Goal: Task Accomplishment & Management: Complete application form

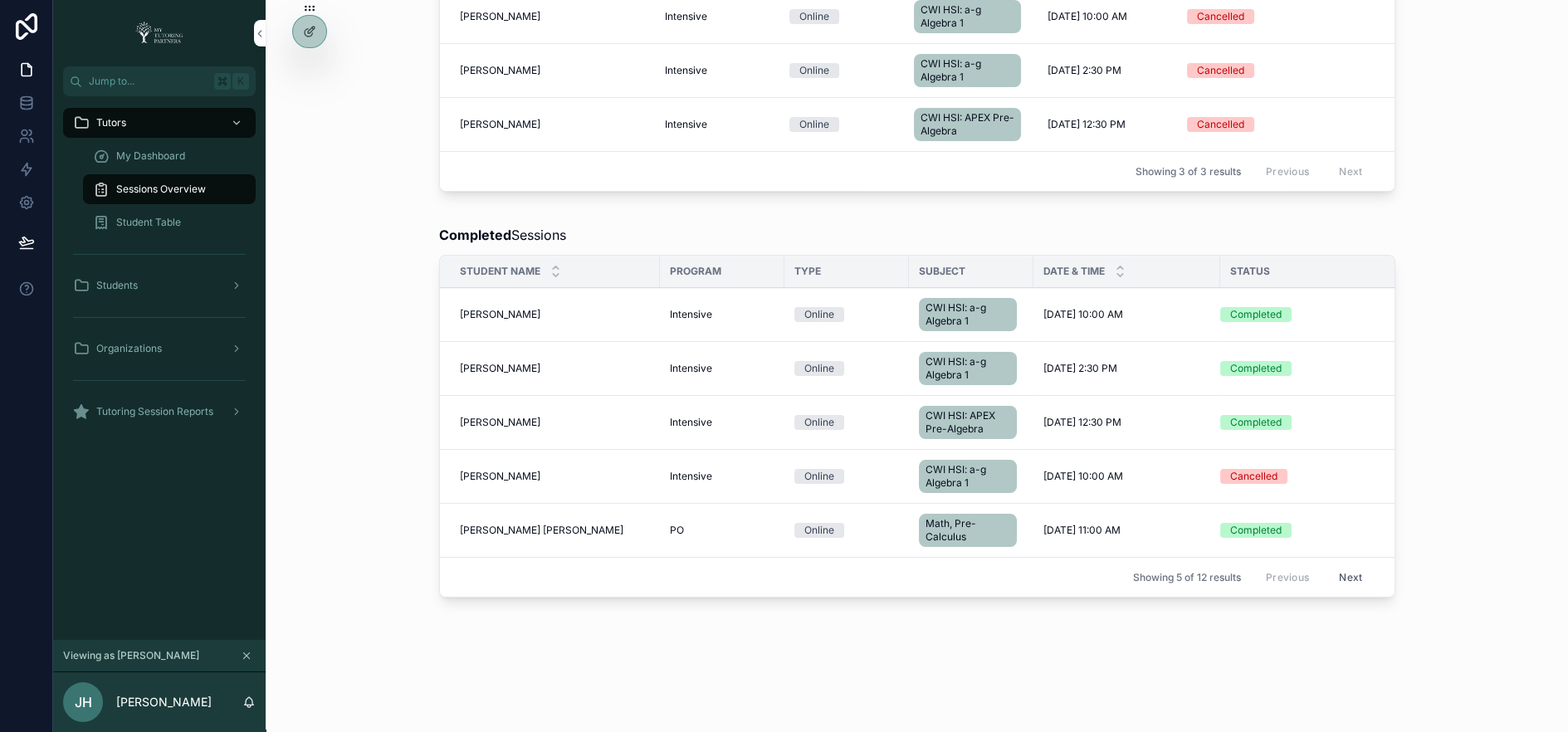
scroll to position [723, 0]
click at [488, 307] on span "[PERSON_NAME]" at bounding box center [500, 313] width 81 height 13
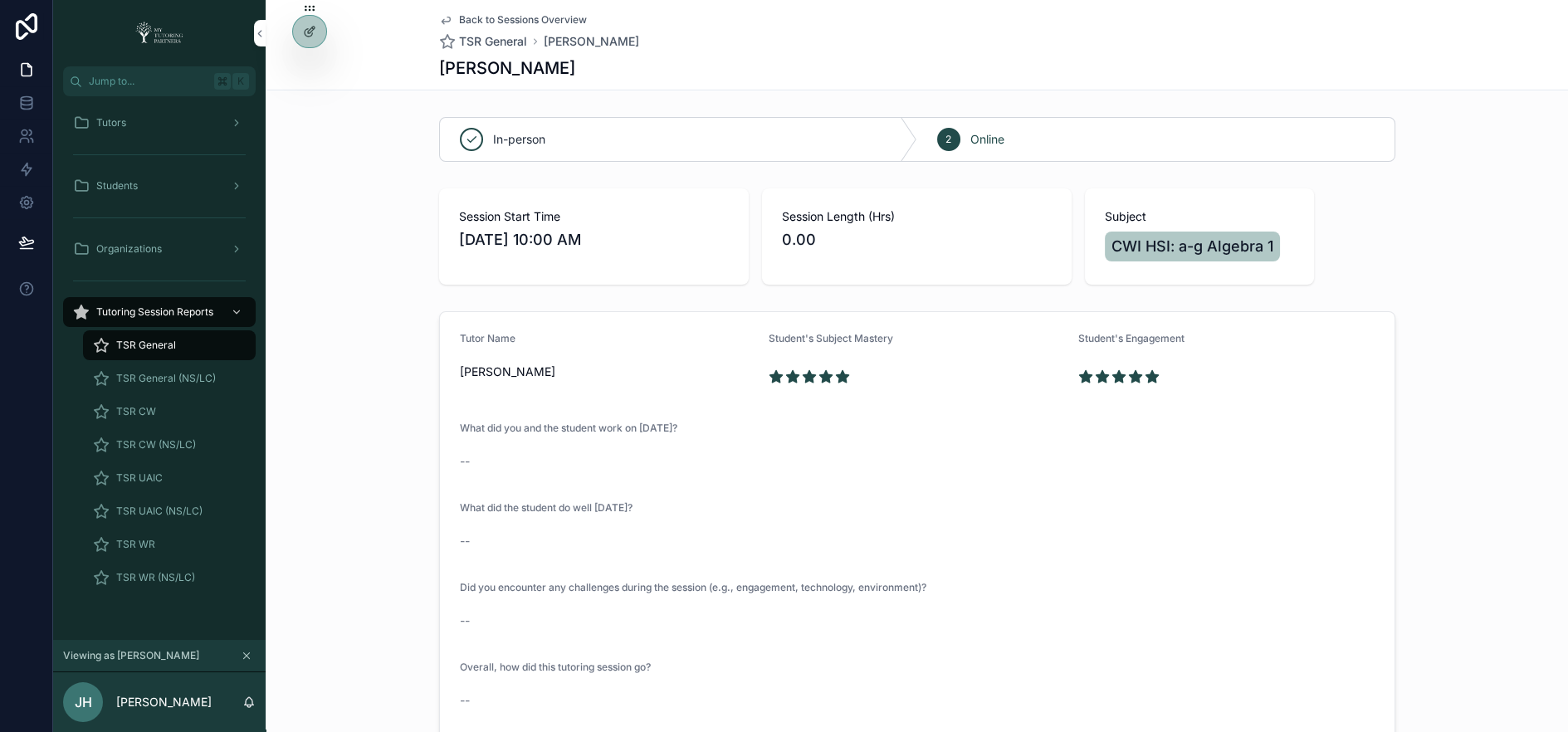
scroll to position [193, 0]
click at [652, 437] on div "What did you and the student work on [DATE]?" at bounding box center [917, 431] width 915 height 20
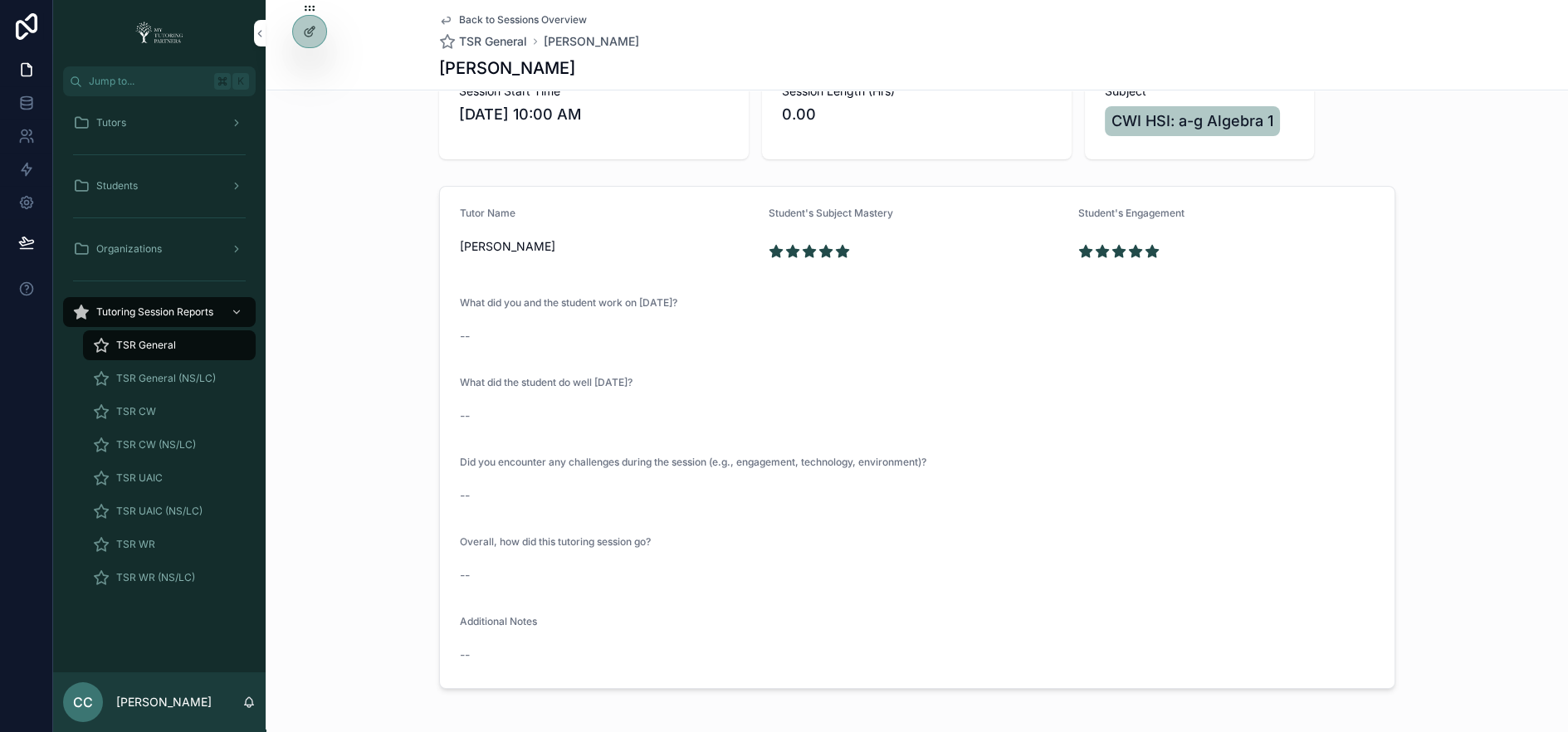
scroll to position [193, 0]
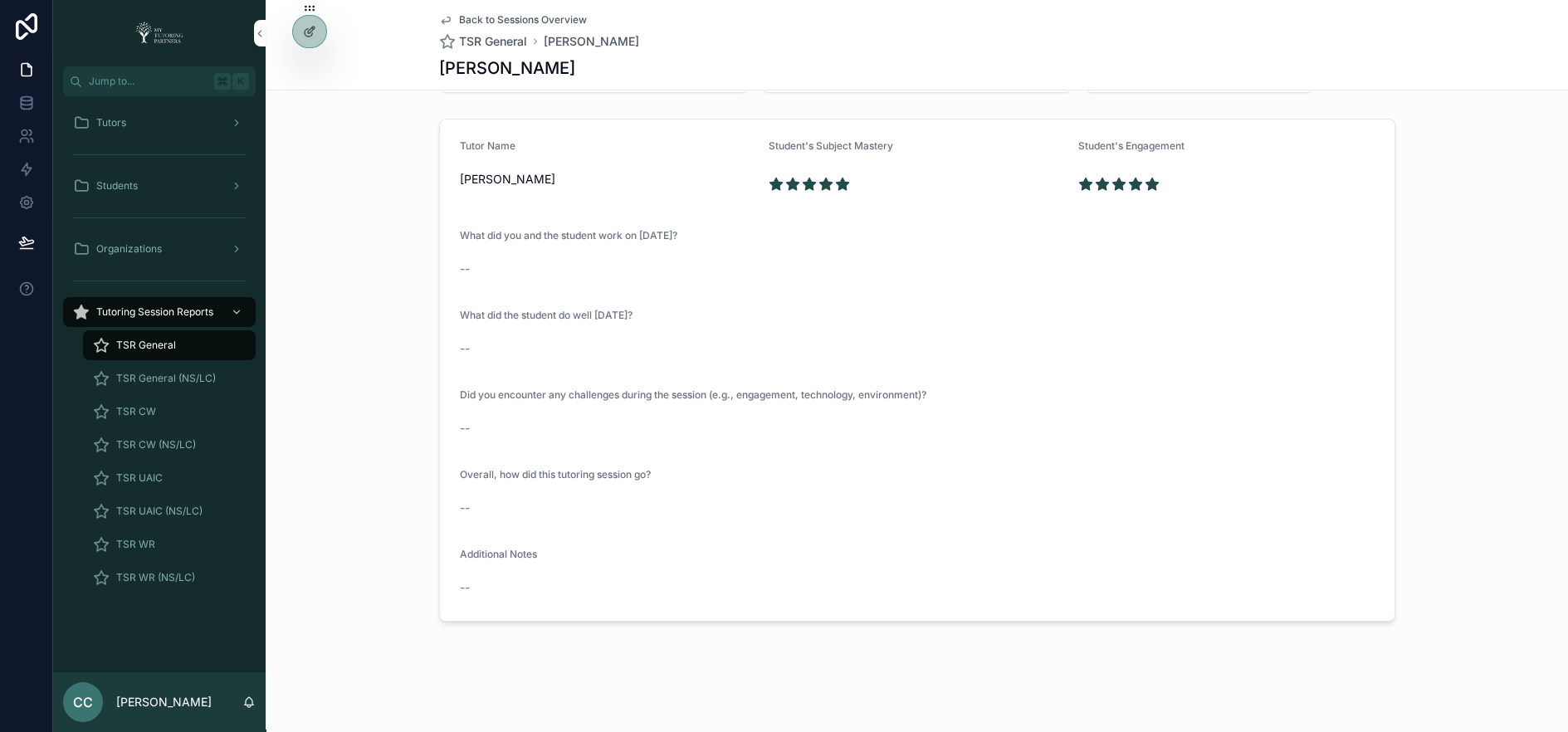
click at [142, 417] on span "TSR CW" at bounding box center [136, 411] width 40 height 13
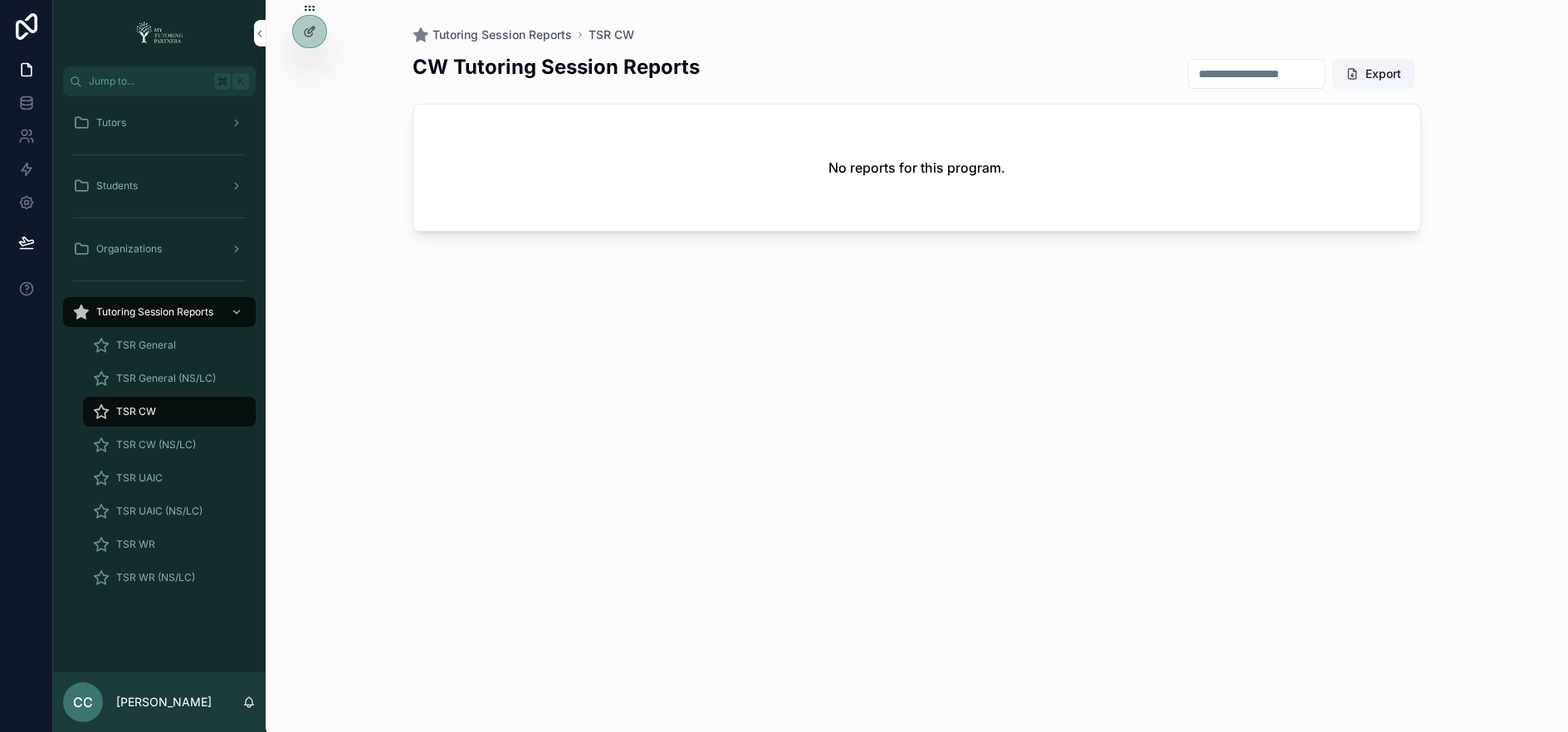
click at [0, 0] on icon at bounding box center [0, 0] width 0 height 0
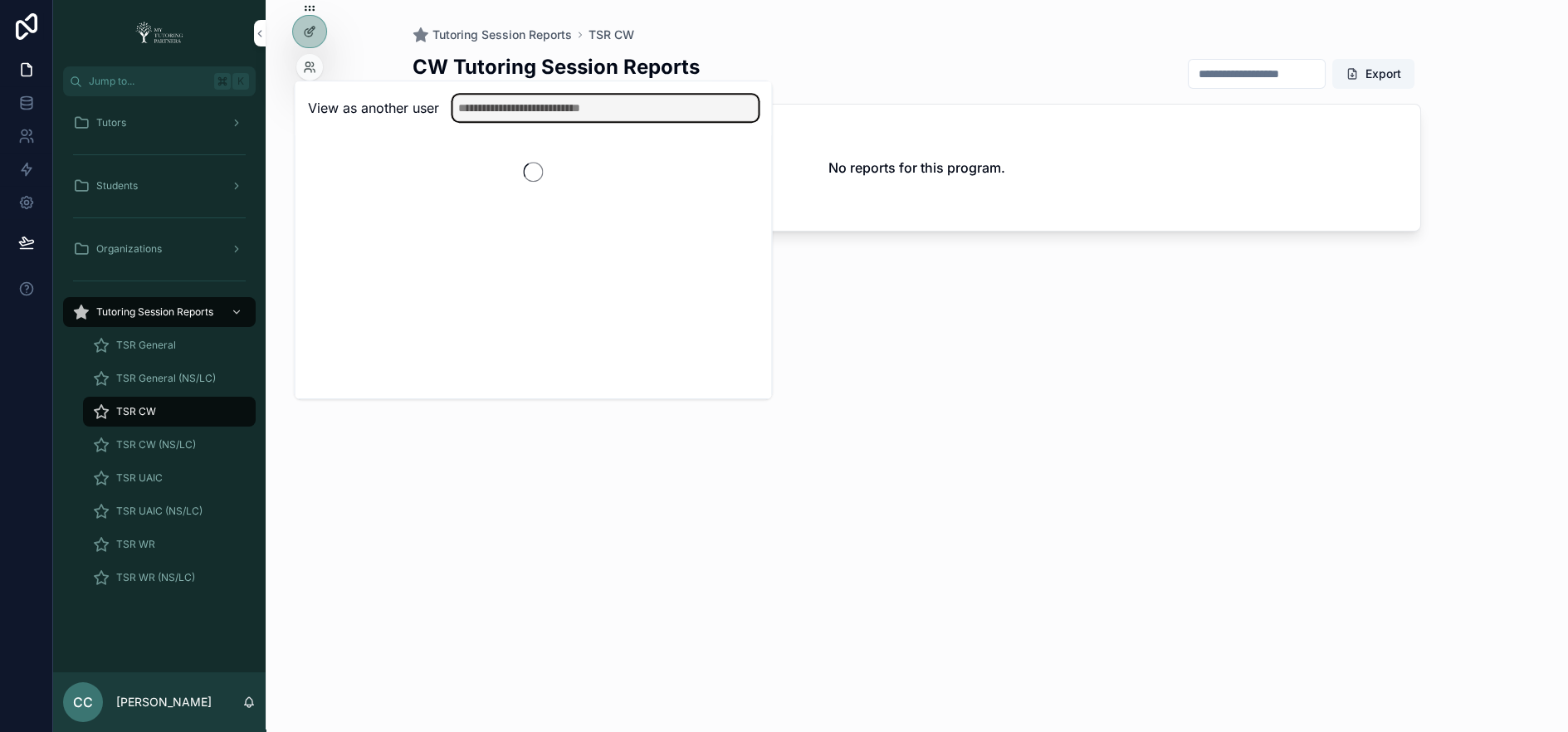
click at [489, 103] on input "text" at bounding box center [606, 108] width 306 height 27
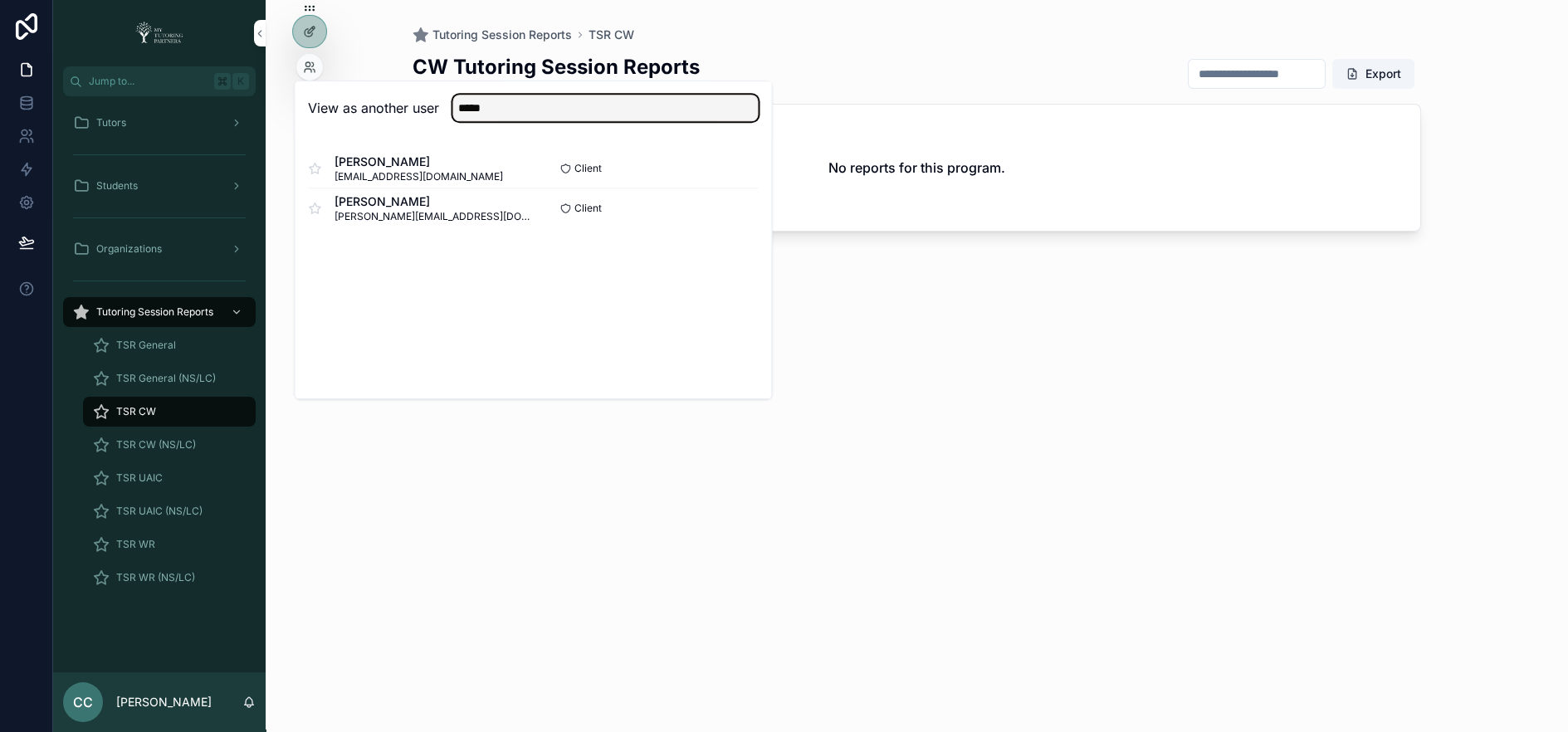
type input "*****"
click at [0, 0] on button "Select" at bounding box center [0, 0] width 0 height 0
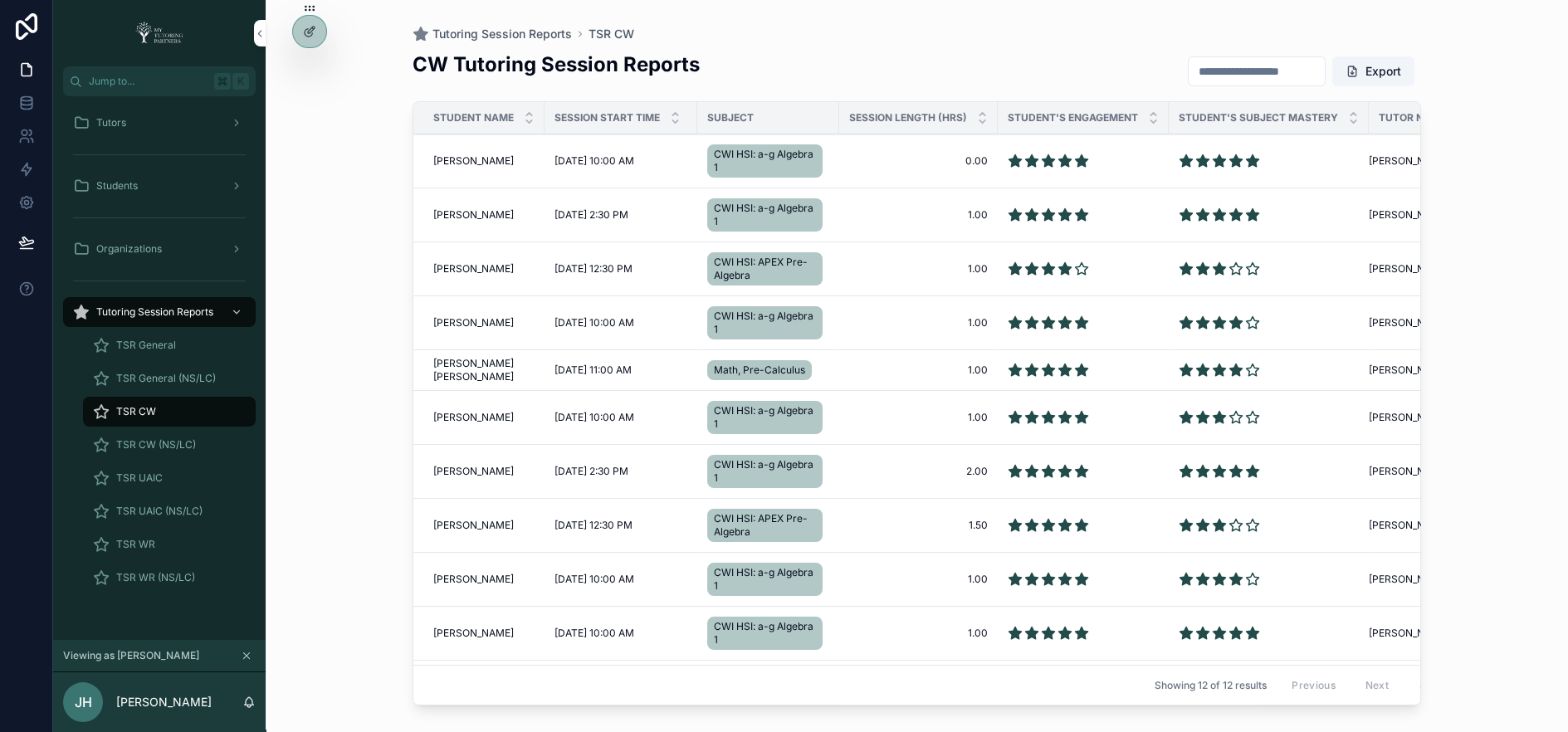
click at [459, 156] on span "[PERSON_NAME]" at bounding box center [474, 161] width 81 height 13
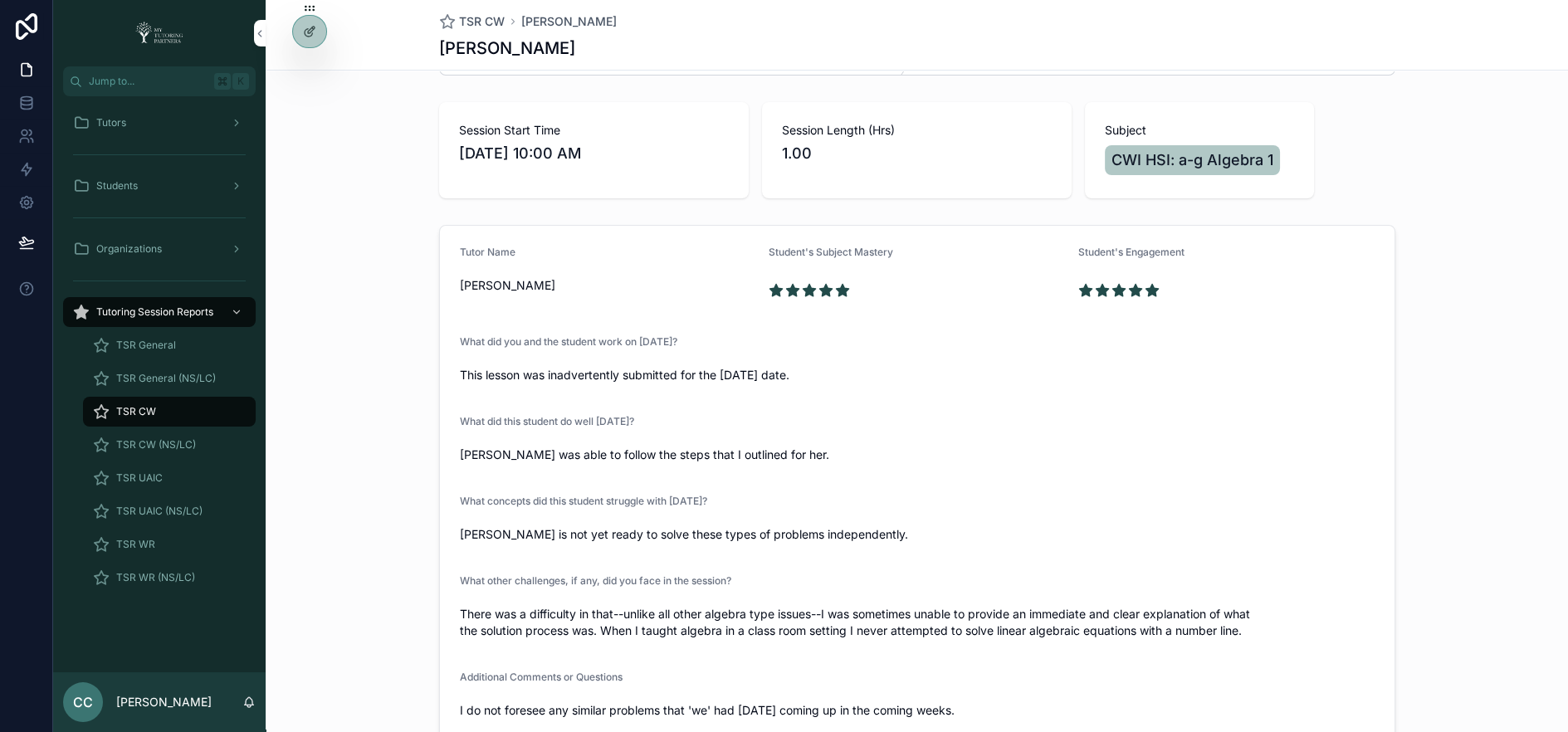
scroll to position [80, 0]
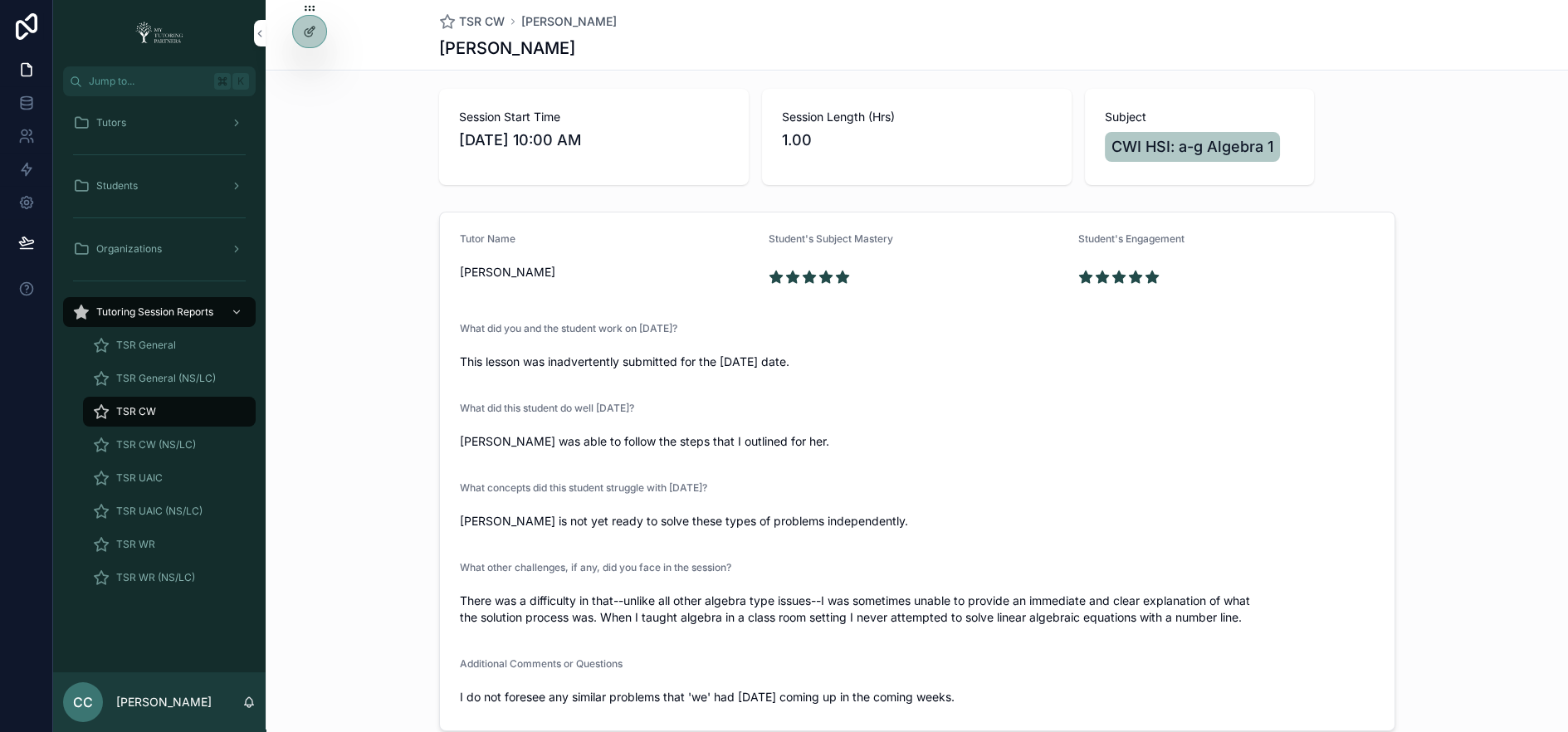
click at [175, 408] on div "TSR CW" at bounding box center [169, 411] width 153 height 27
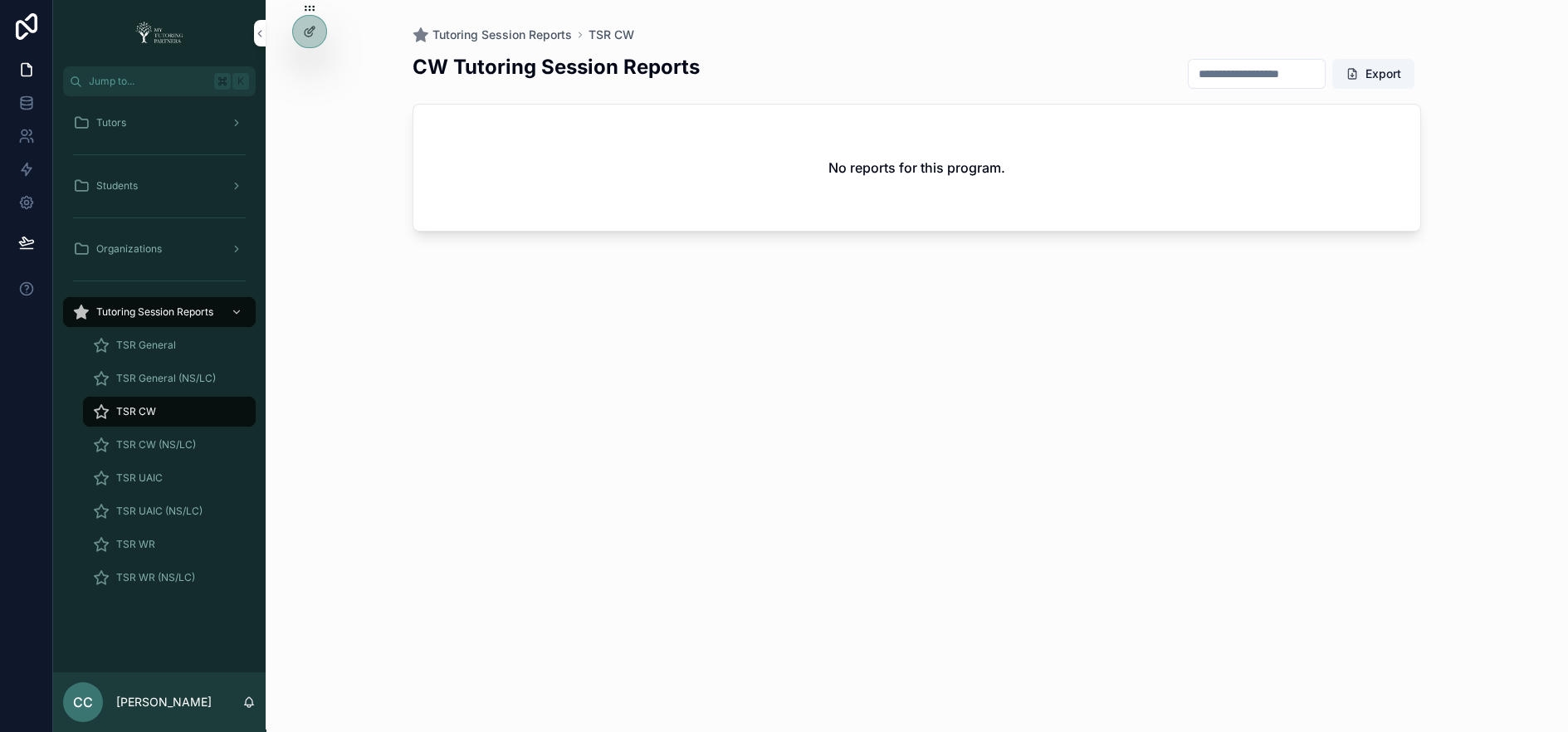
click at [0, 0] on icon at bounding box center [0, 0] width 0 height 0
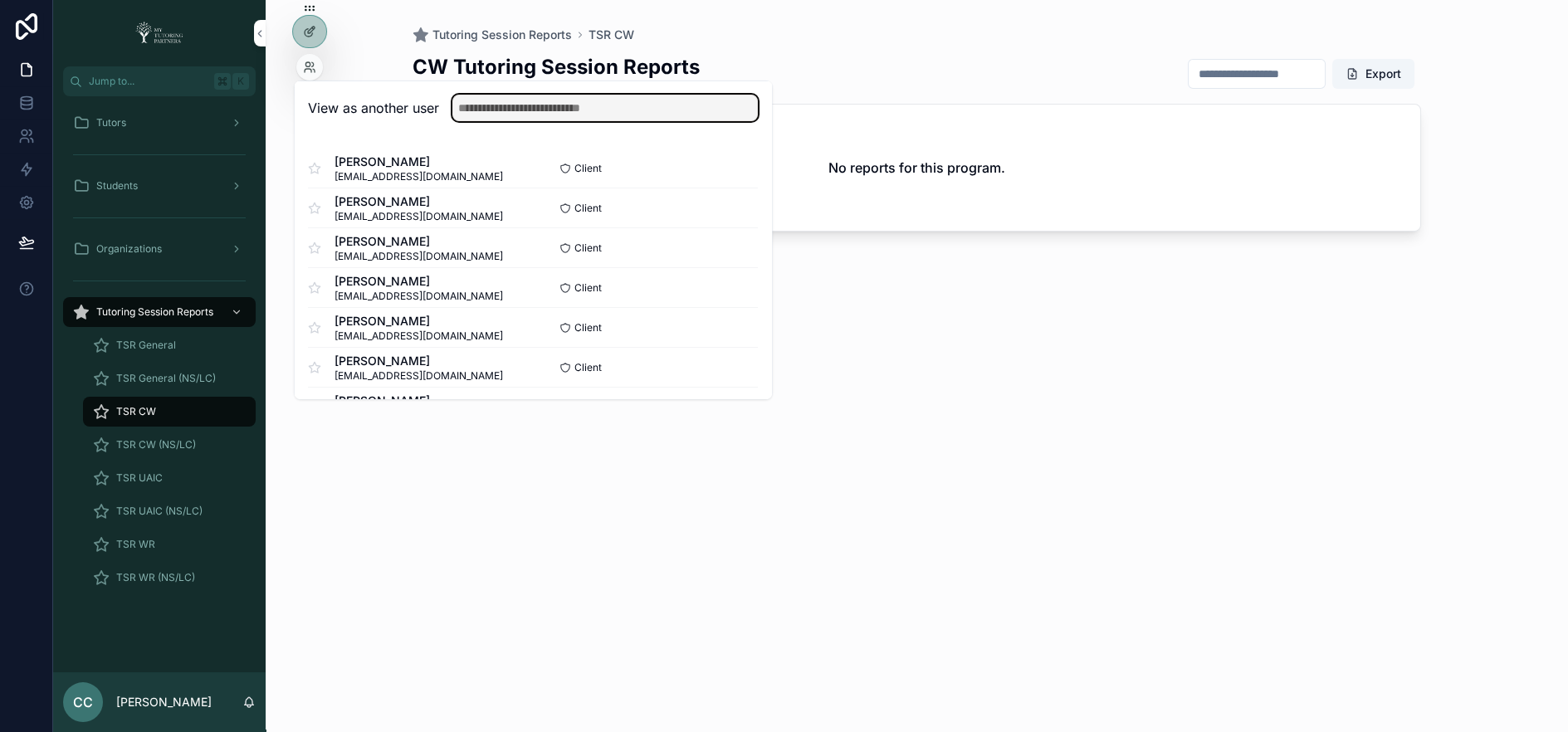
click at [669, 108] on input "text" at bounding box center [606, 108] width 306 height 27
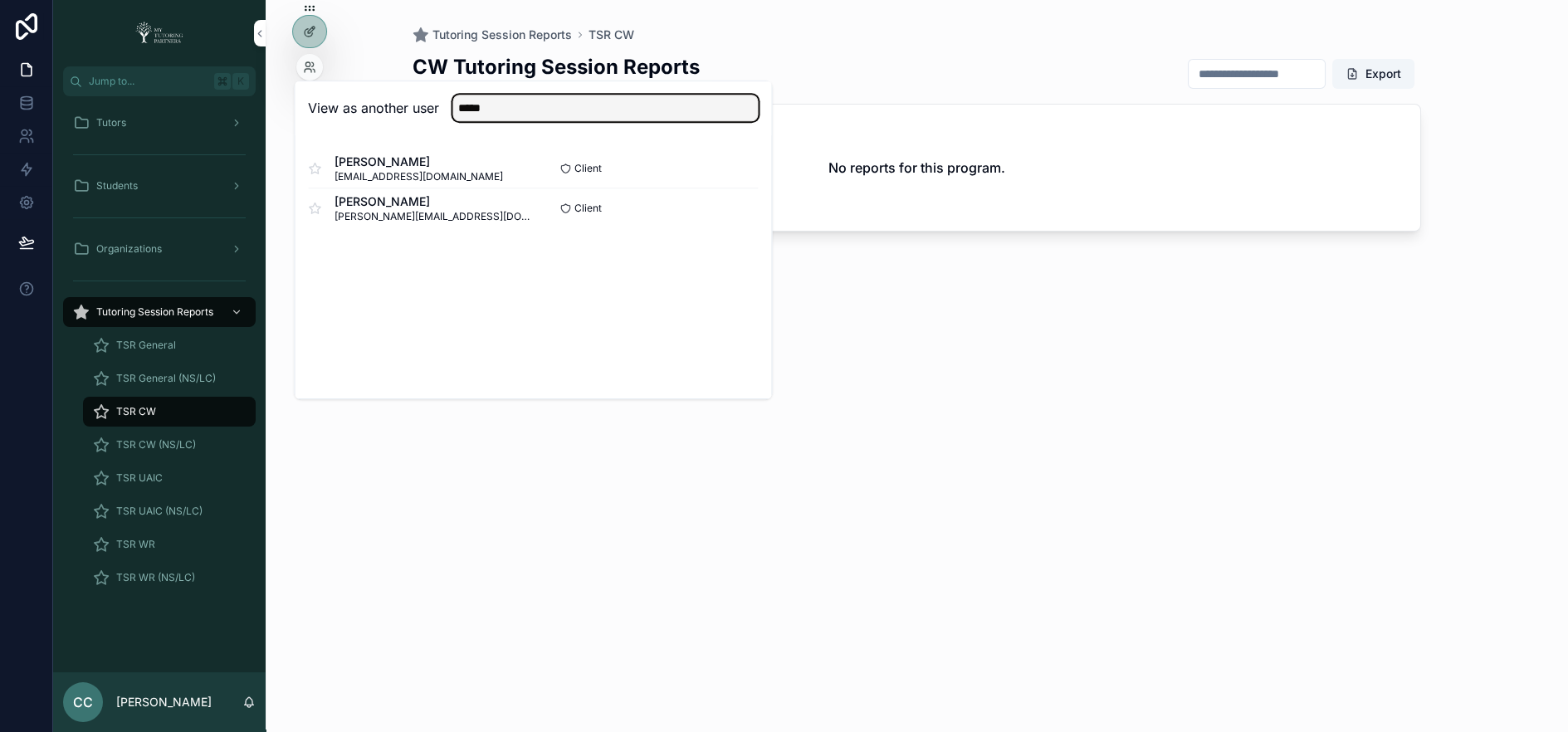
type input "*****"
click at [0, 0] on button "Select" at bounding box center [0, 0] width 0 height 0
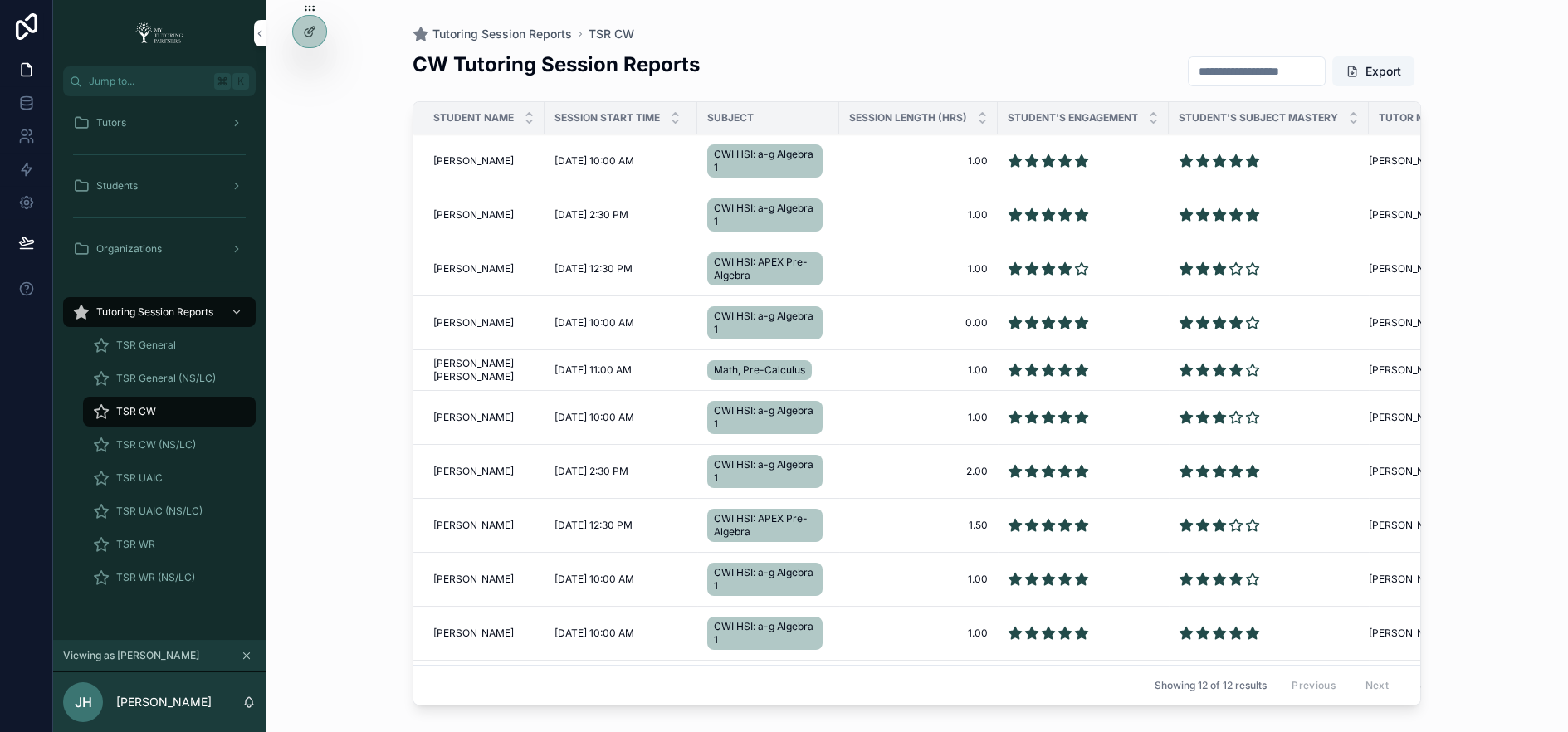
scroll to position [23, 0]
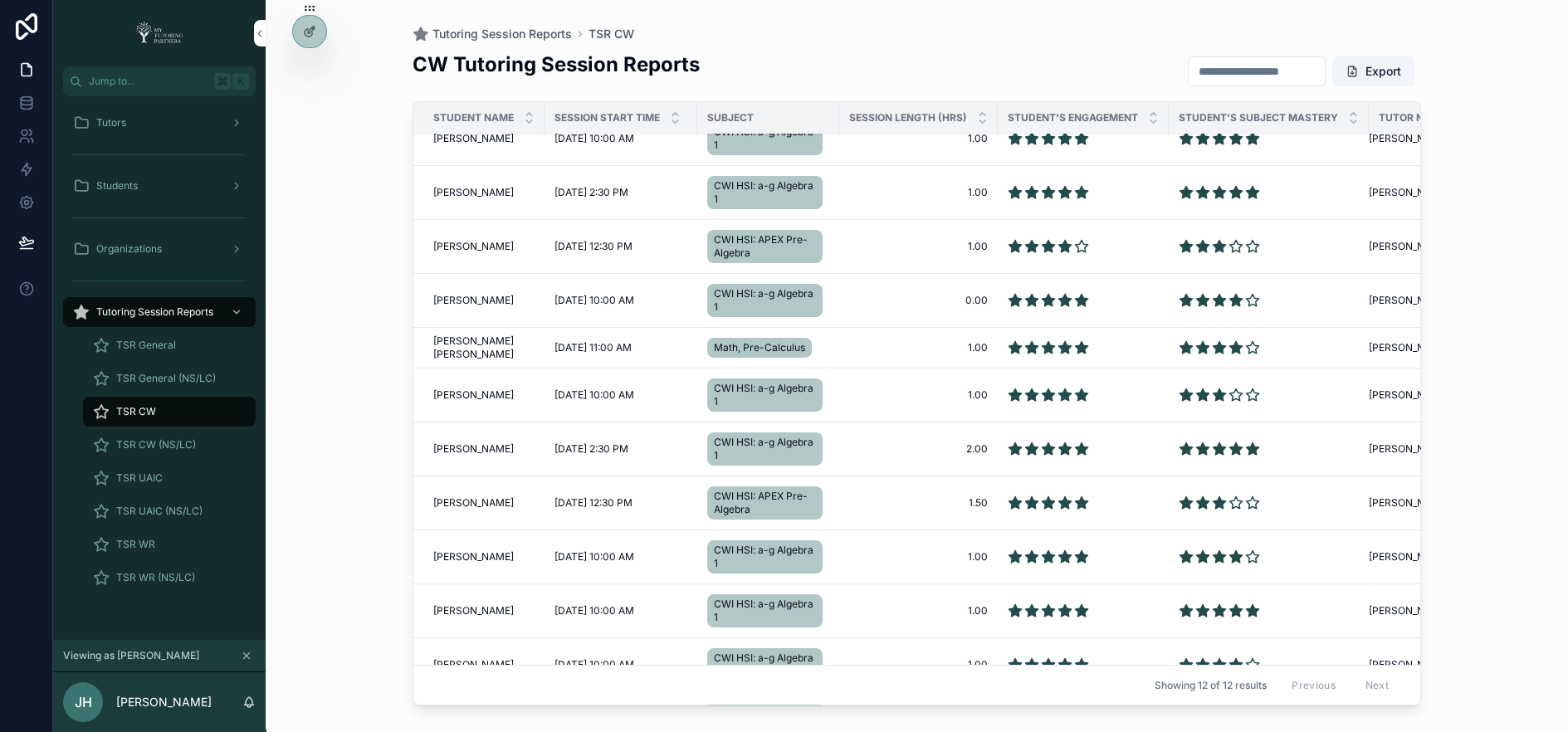
click at [473, 299] on span "[PERSON_NAME]" at bounding box center [474, 300] width 81 height 13
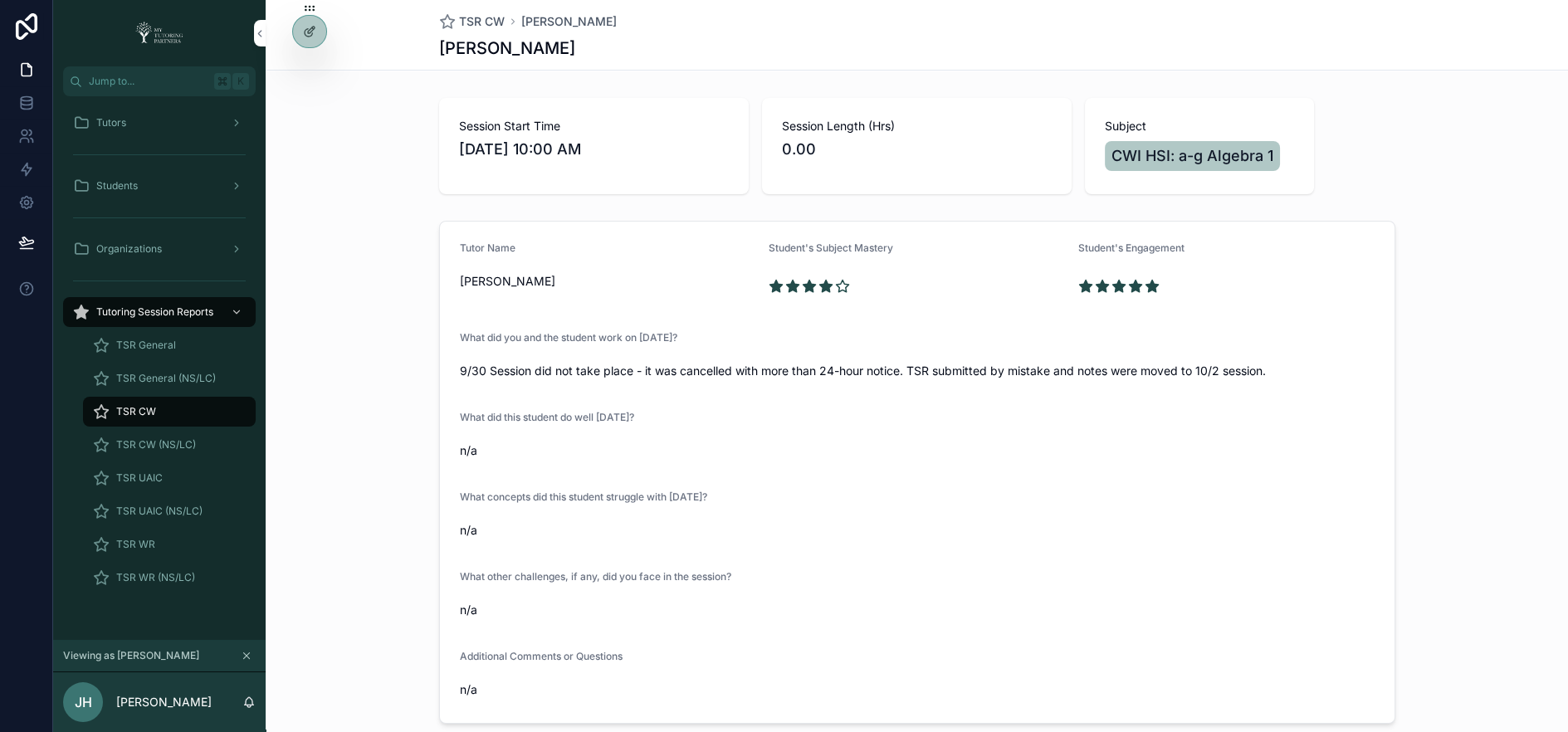
scroll to position [80, 0]
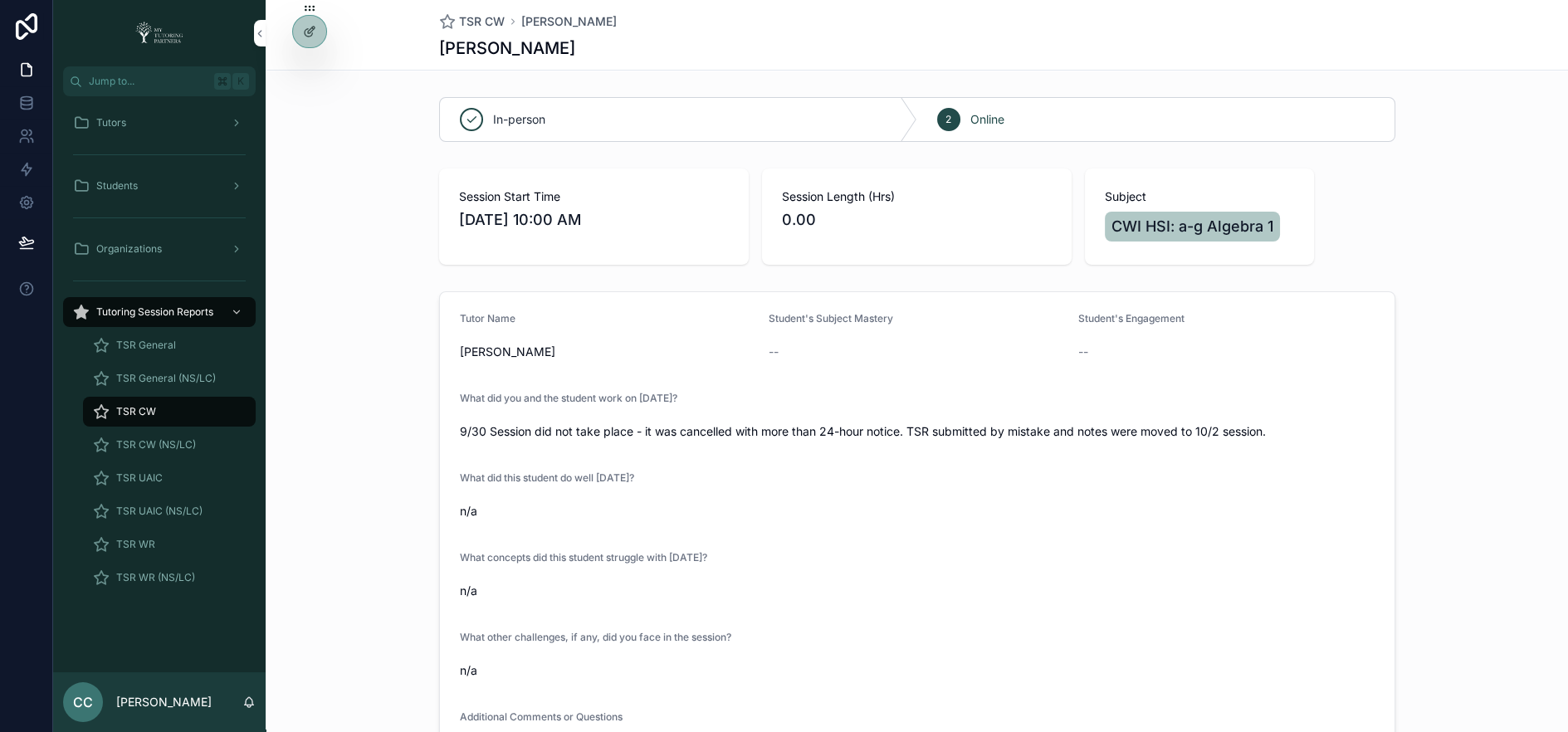
click at [0, 0] on div at bounding box center [0, 0] width 0 height 0
click at [0, 0] on icon at bounding box center [0, 0] width 0 height 0
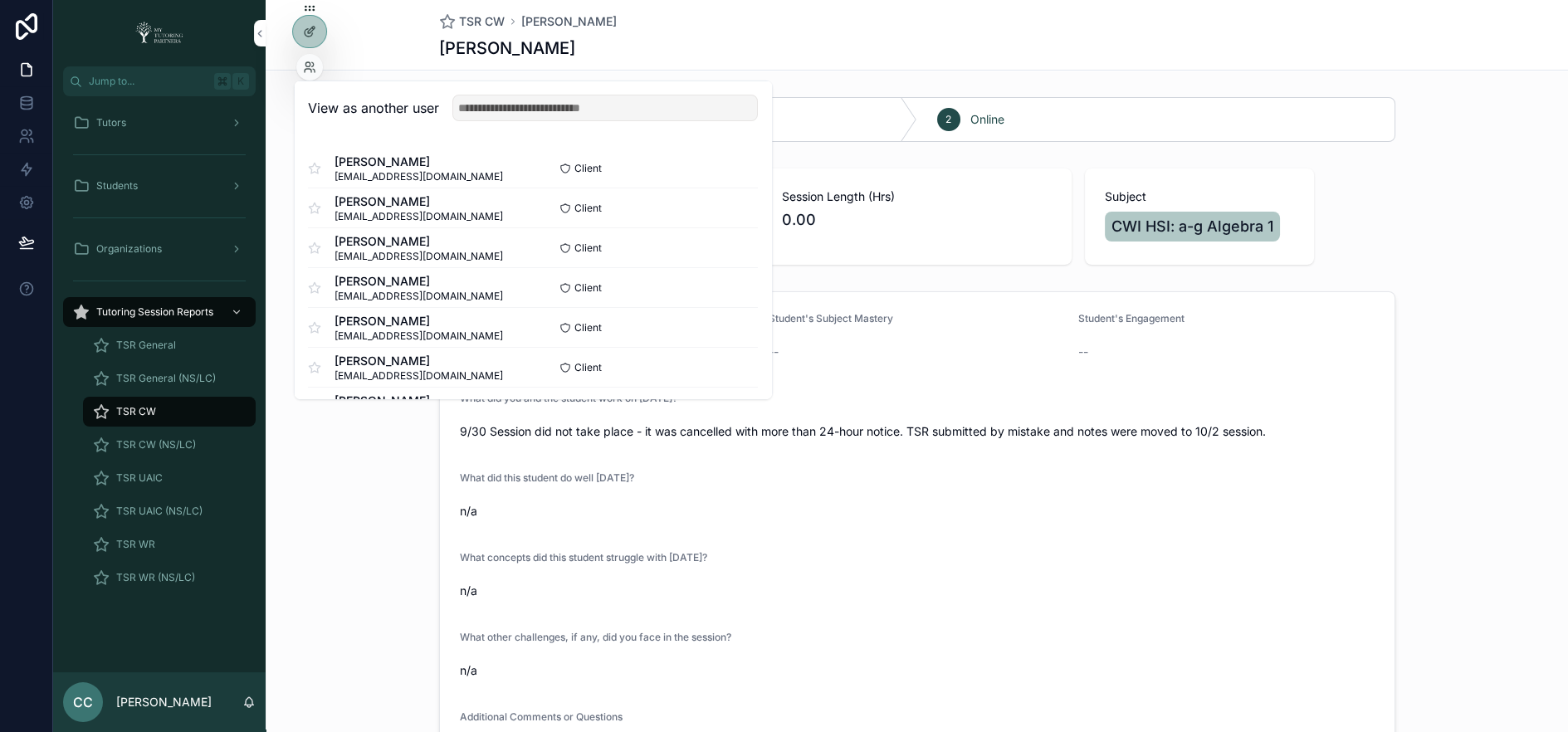
click at [497, 91] on div "View as another user" at bounding box center [533, 109] width 476 height 54
click at [500, 110] on input "text" at bounding box center [606, 108] width 306 height 27
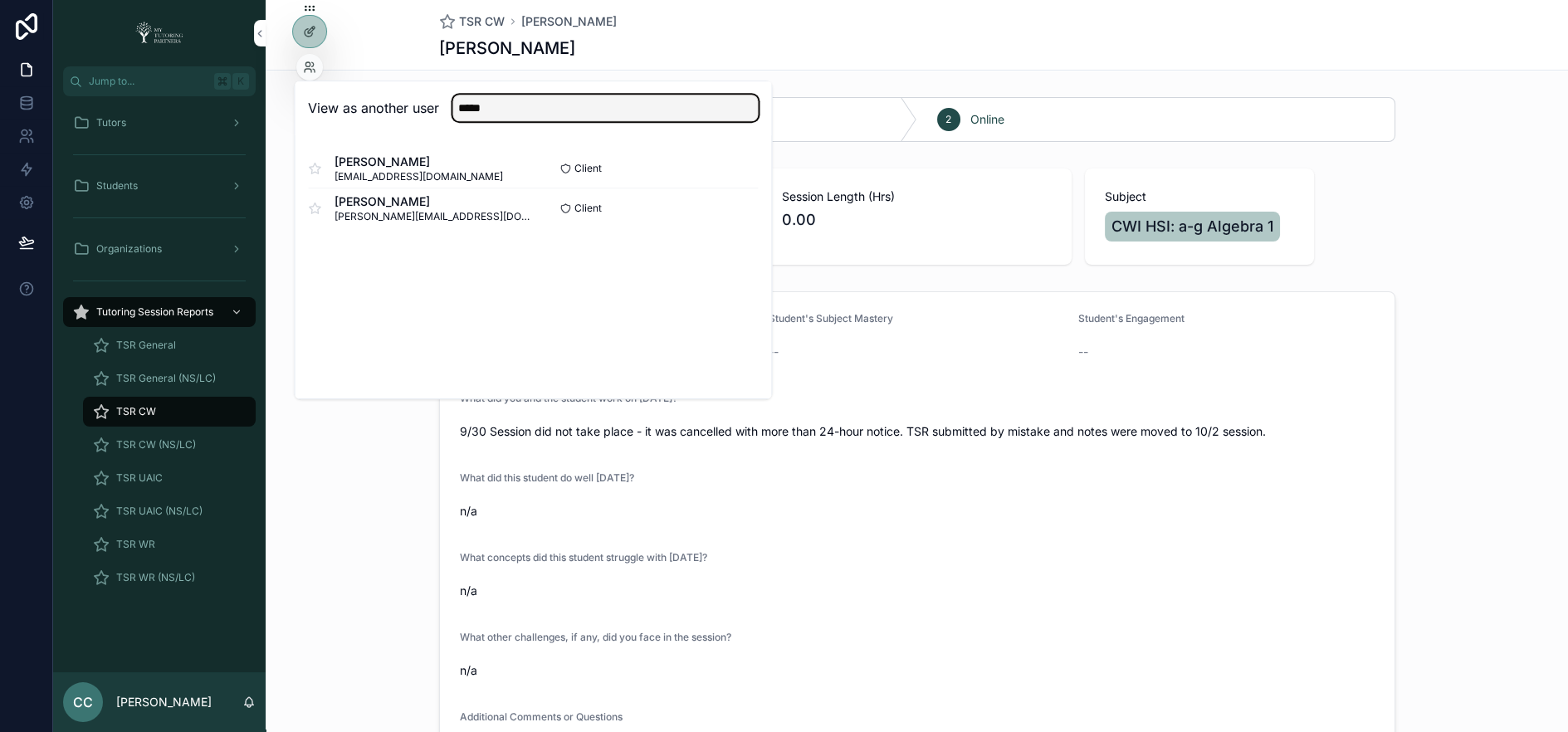
type input "*****"
click at [0, 0] on button "Select" at bounding box center [0, 0] width 0 height 0
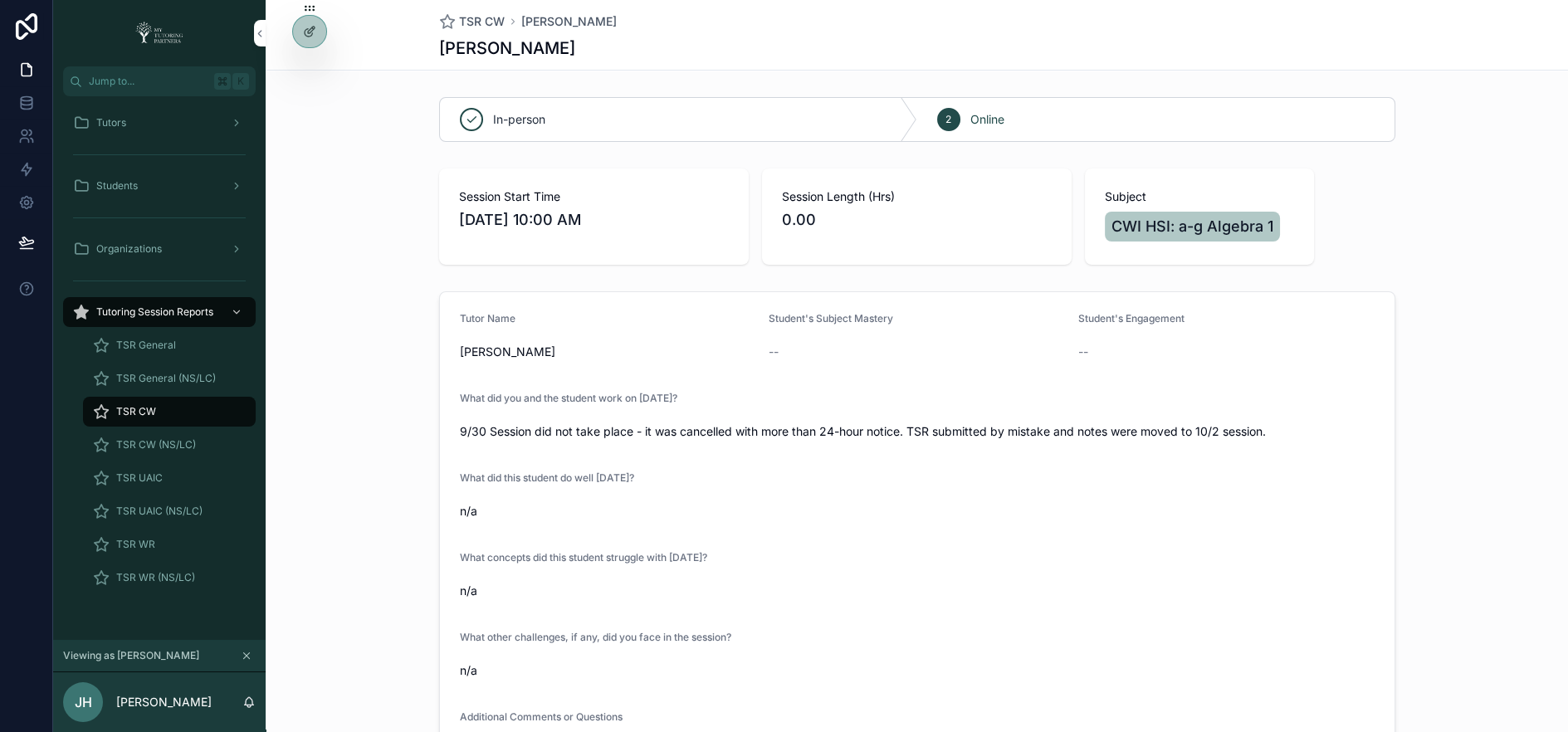
click at [154, 123] on div "Tutors" at bounding box center [159, 123] width 173 height 27
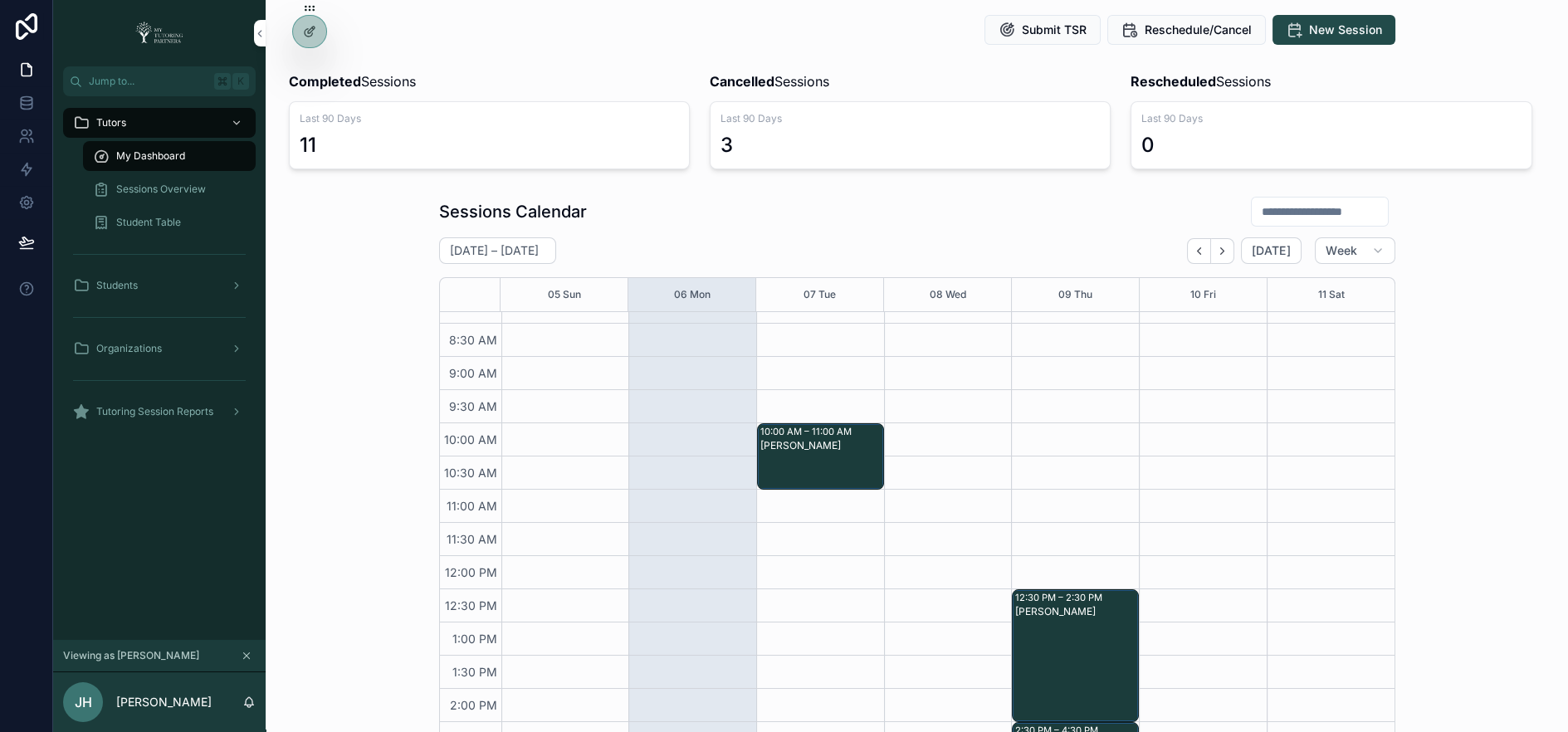
scroll to position [71, 0]
